Goal: Check status: Check status

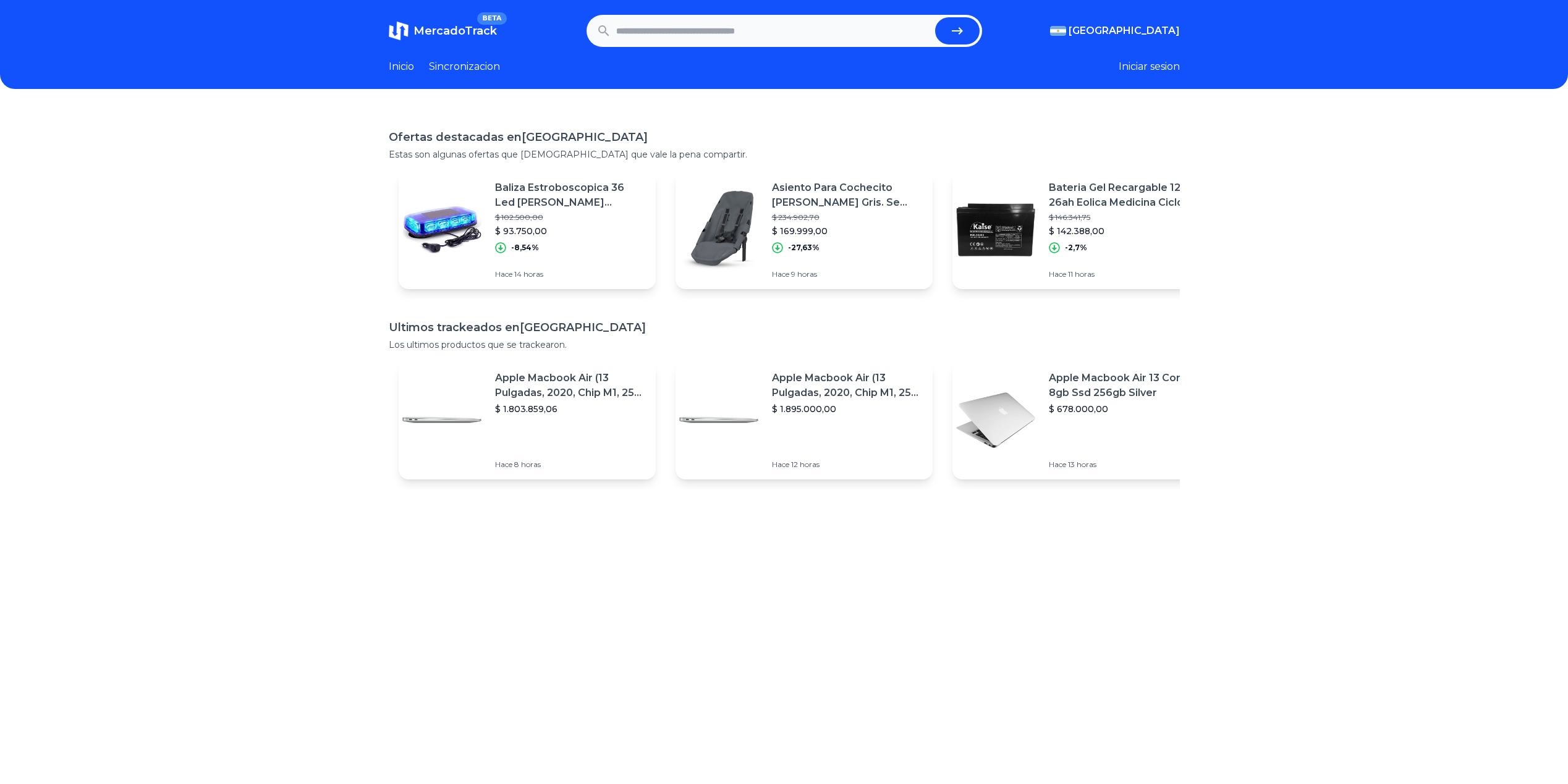
click at [685, 38] on input "text" at bounding box center [773, 30] width 314 height 27
paste input "**********"
click at [959, 29] on icon "submit" at bounding box center [957, 31] width 15 height 15
type input "**********"
